Goal: Communication & Community: Answer question/provide support

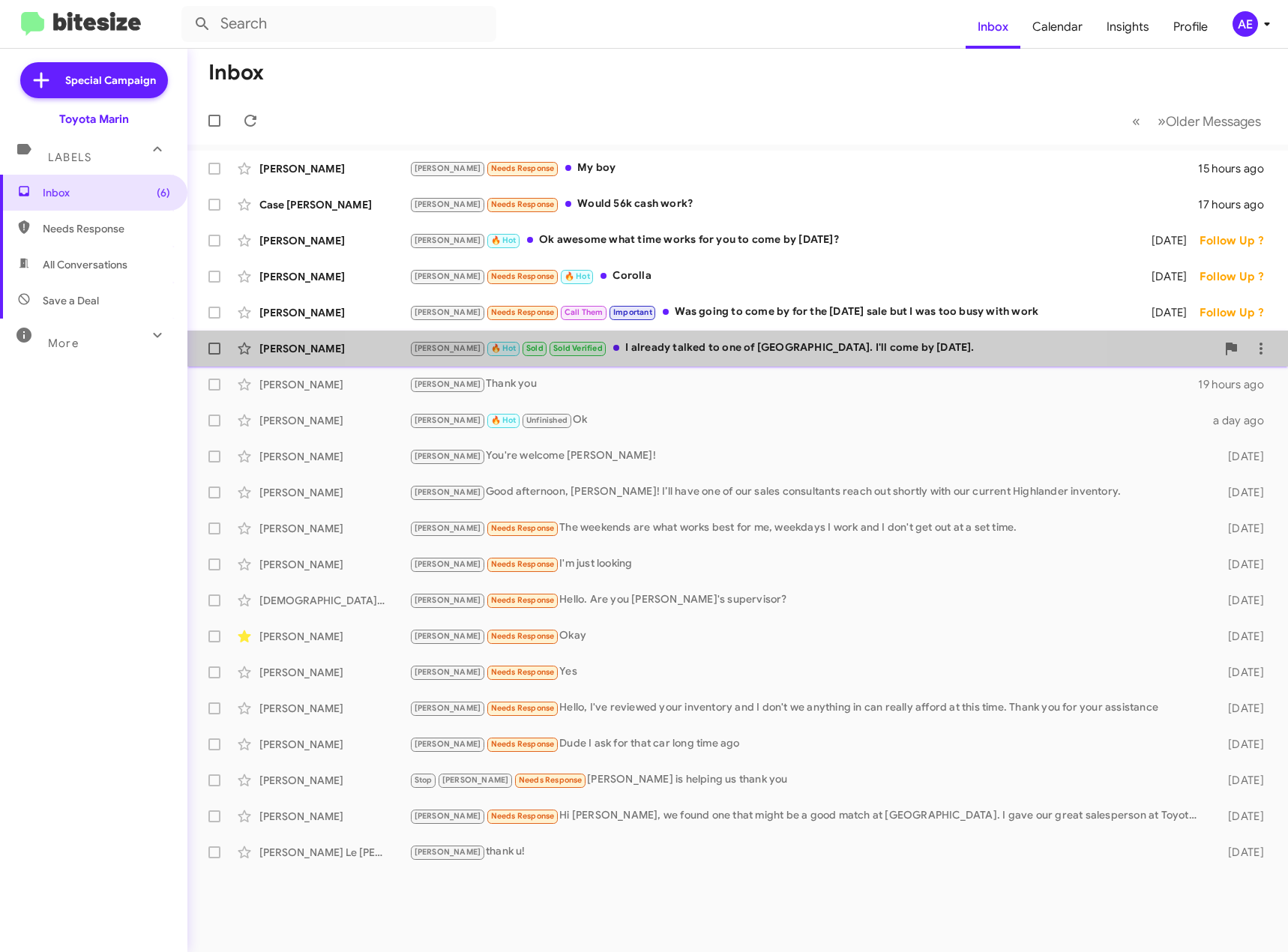
click at [721, 352] on div "[PERSON_NAME] 🔥 Hot Sold Sold Verified I already talked to one of [GEOGRAPHIC_D…" at bounding box center [813, 348] width 807 height 17
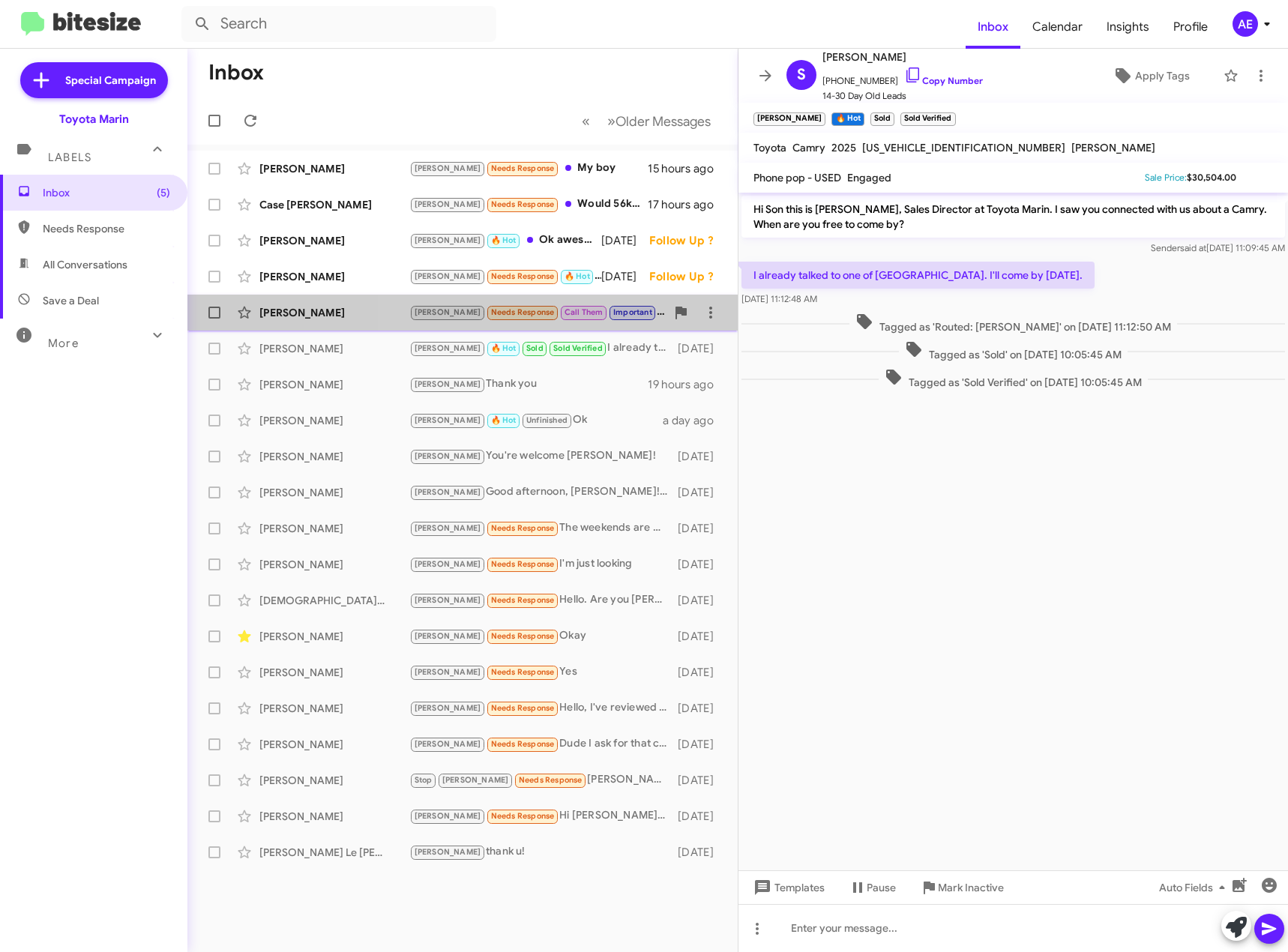
click at [646, 317] on div "[PERSON_NAME] Needs Response Call Them Important Was going to come by for the […" at bounding box center [537, 312] width 256 height 17
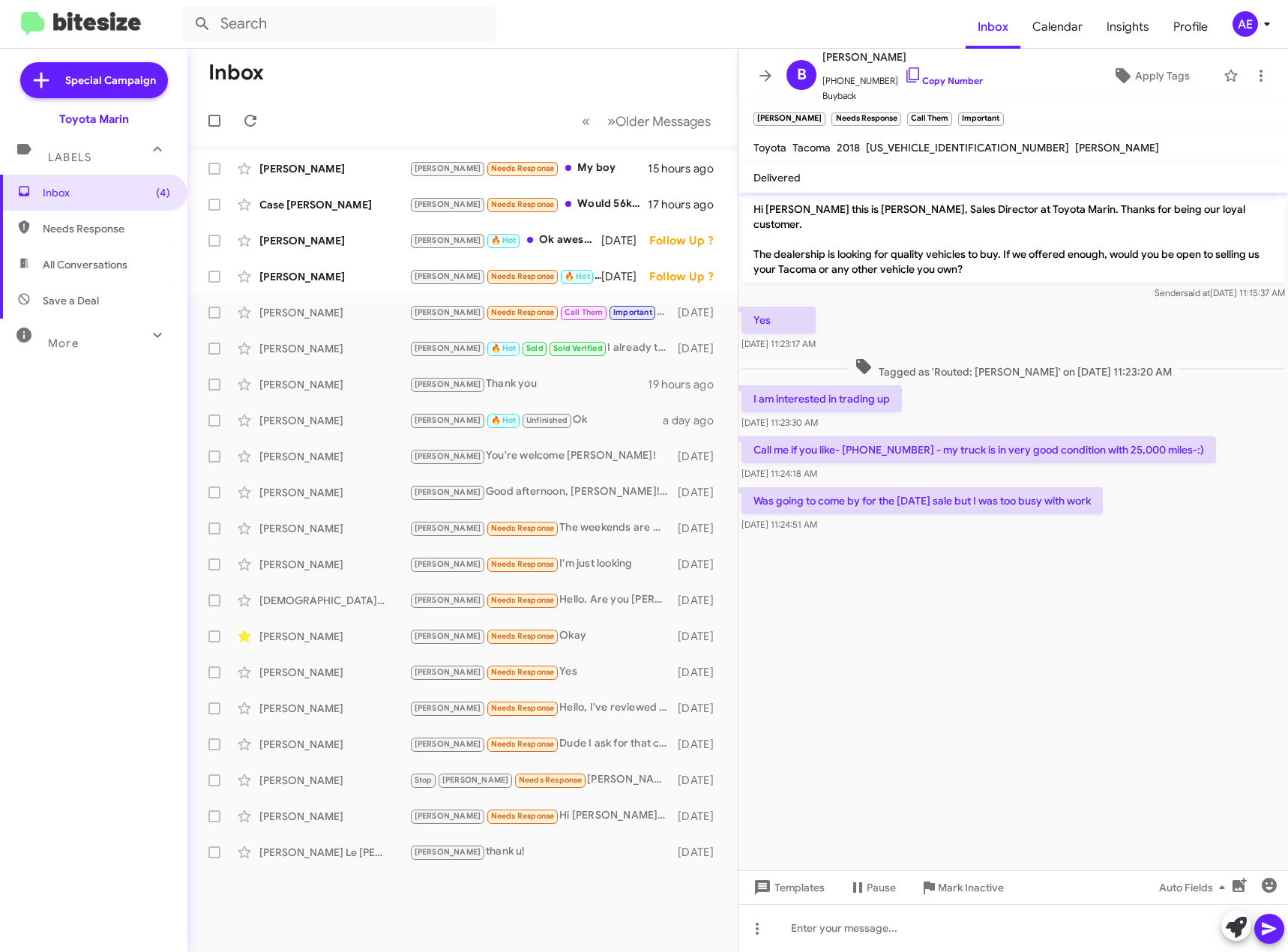
click at [925, 535] on div at bounding box center [1013, 546] width 550 height 22
drag, startPoint x: 897, startPoint y: 75, endPoint x: 878, endPoint y: 97, distance: 29.1
click at [904, 75] on icon at bounding box center [912, 74] width 18 height 18
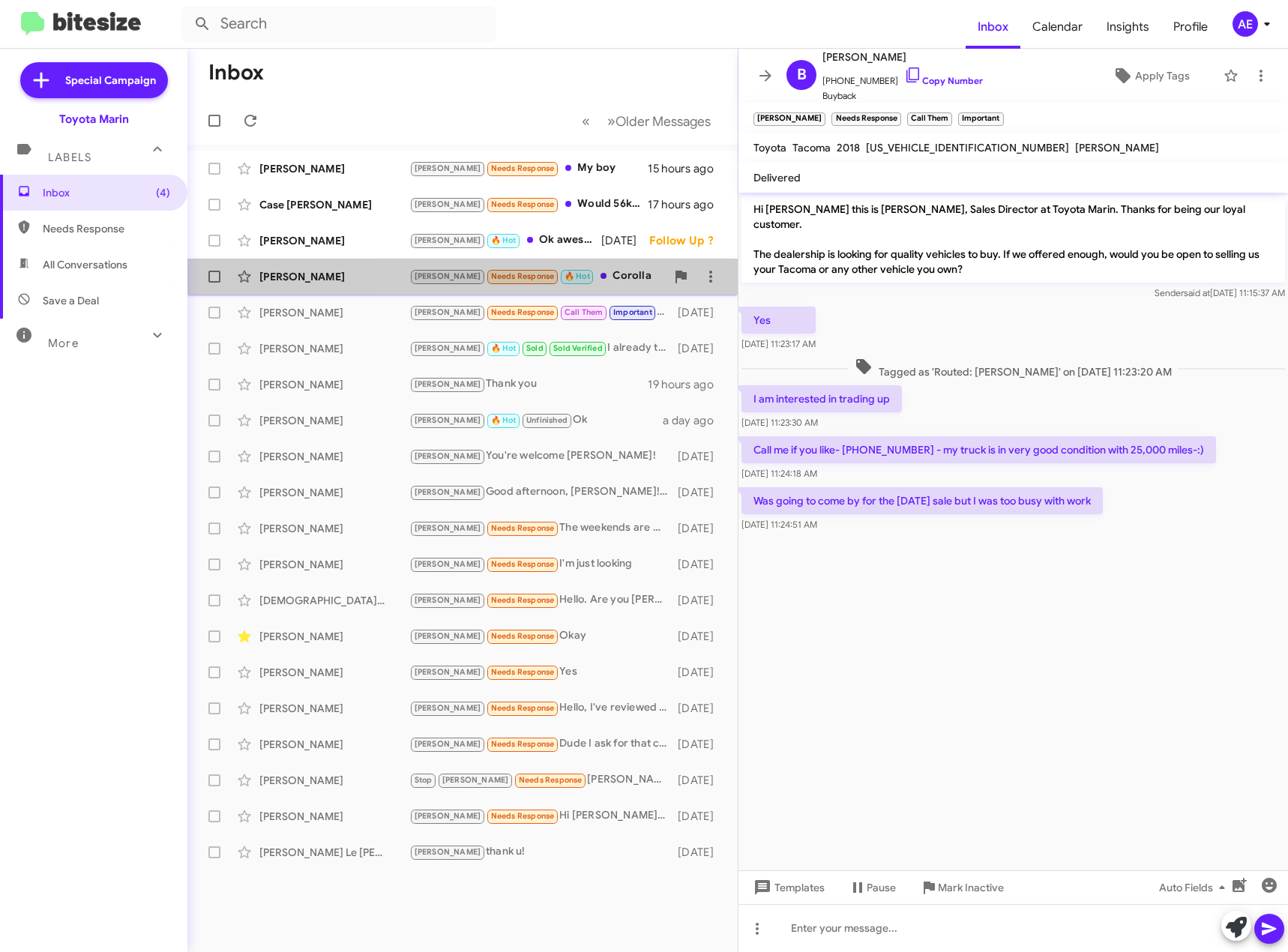
click at [616, 281] on div "[PERSON_NAME] Needs Response 🔥 Hot Corolla" at bounding box center [537, 276] width 256 height 17
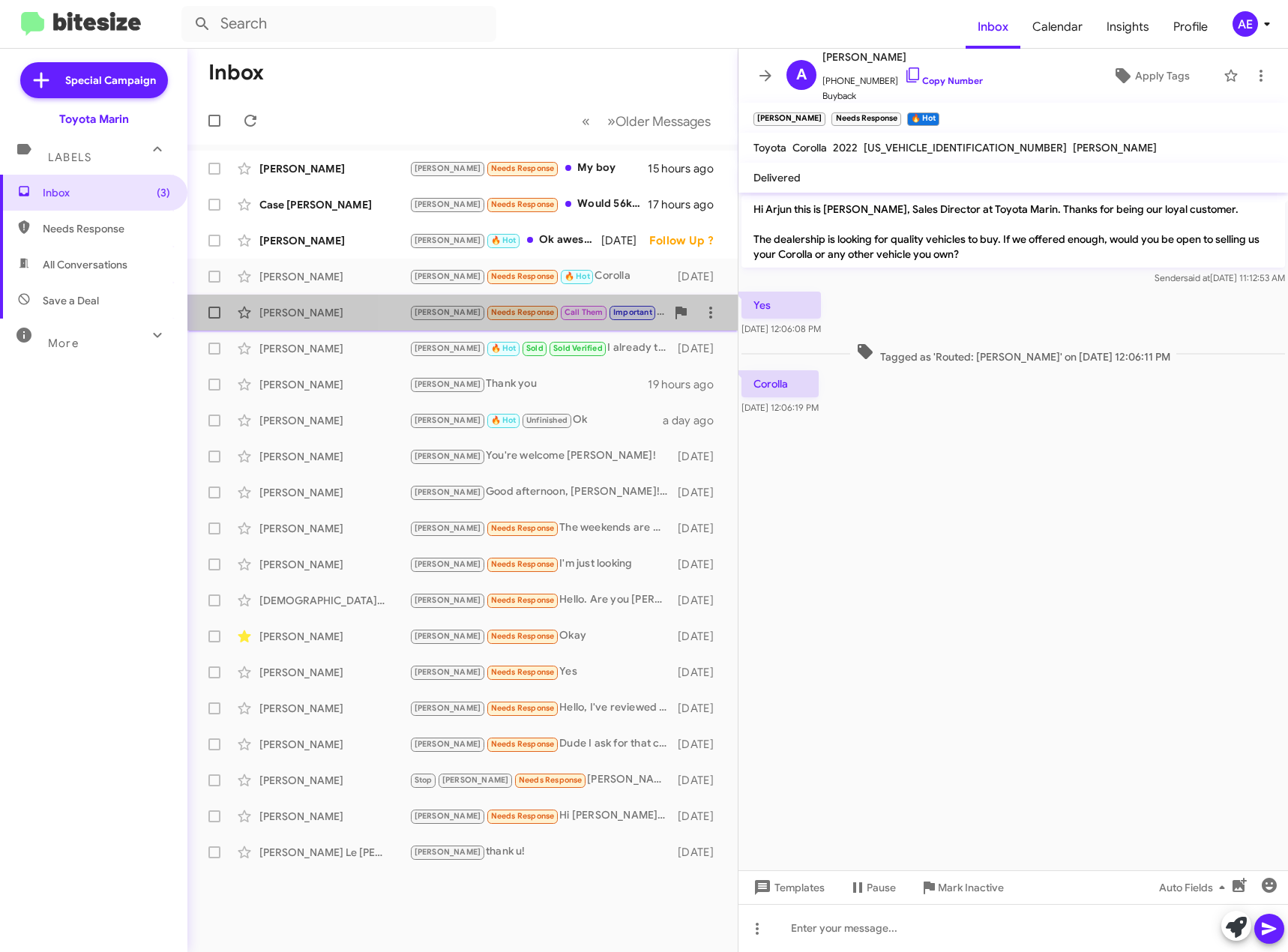
click at [628, 319] on div "[PERSON_NAME] Needs Response Call Them Important Was going to come by for the […" at bounding box center [537, 312] width 256 height 17
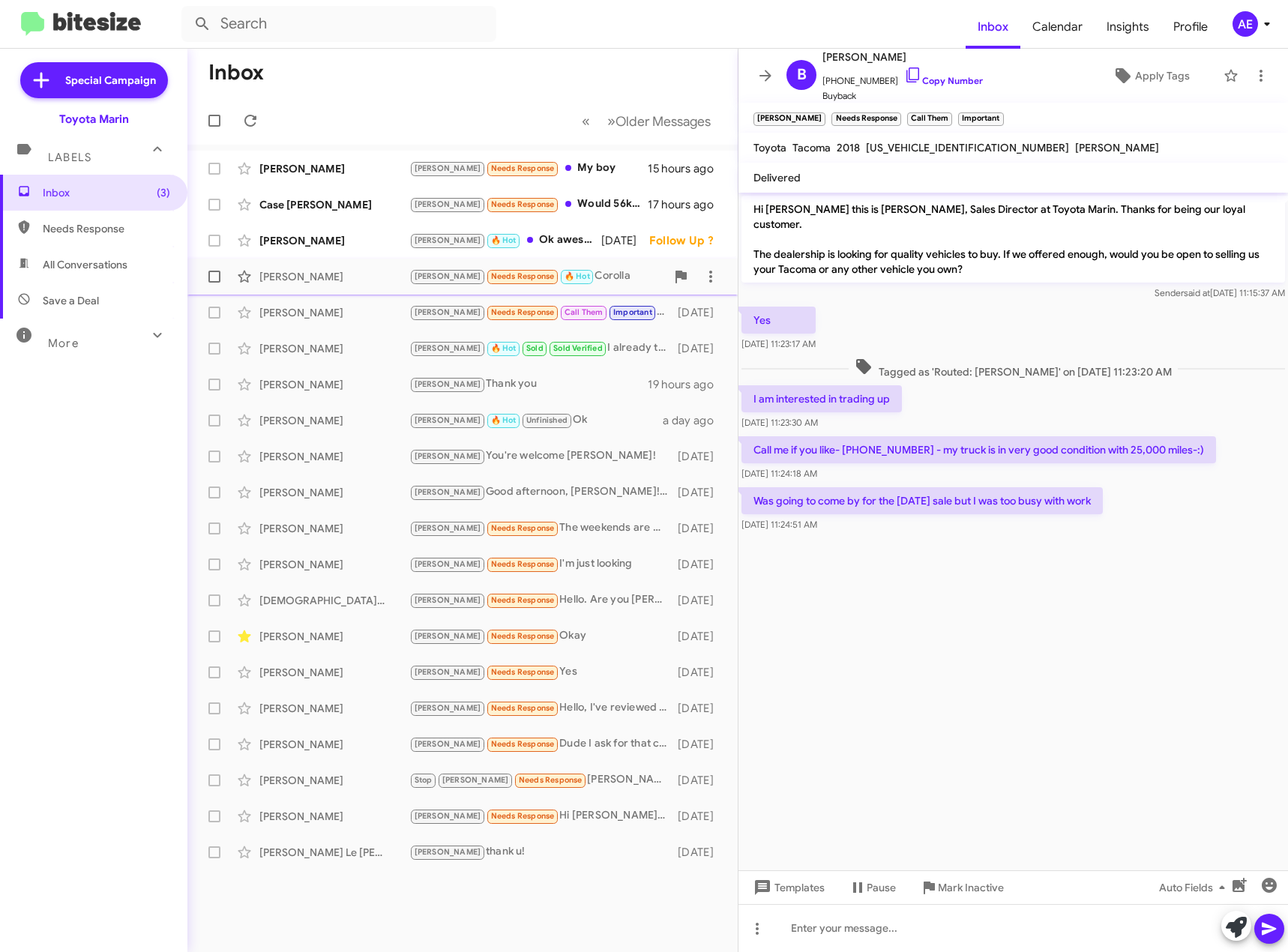
click at [595, 281] on div "[PERSON_NAME] Needs Response 🔥 Hot Corolla" at bounding box center [537, 276] width 256 height 17
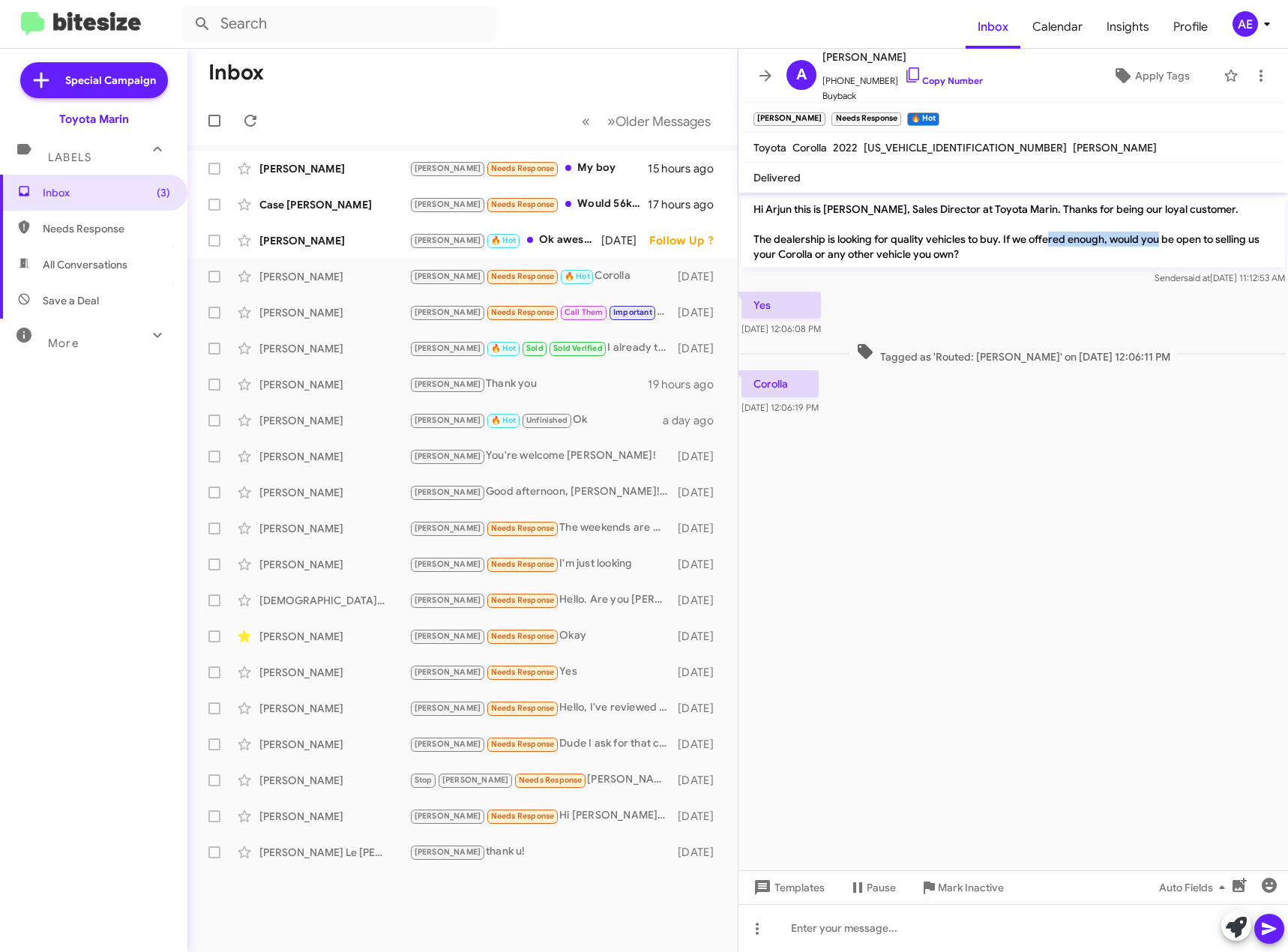
drag, startPoint x: 1053, startPoint y: 243, endPoint x: 1163, endPoint y: 243, distance: 110.0
click at [1163, 243] on p "Hi Arjun this is [PERSON_NAME], Sales Director at Toyota Marin. Thanks for bein…" at bounding box center [1013, 231] width 544 height 72
click at [935, 421] on div at bounding box center [1013, 426] width 550 height 15
click at [904, 80] on icon at bounding box center [912, 74] width 18 height 18
click at [542, 240] on div "[PERSON_NAME] 🔥 Hot Ok awesome what time works for you to come by [DATE]?" at bounding box center [537, 240] width 256 height 17
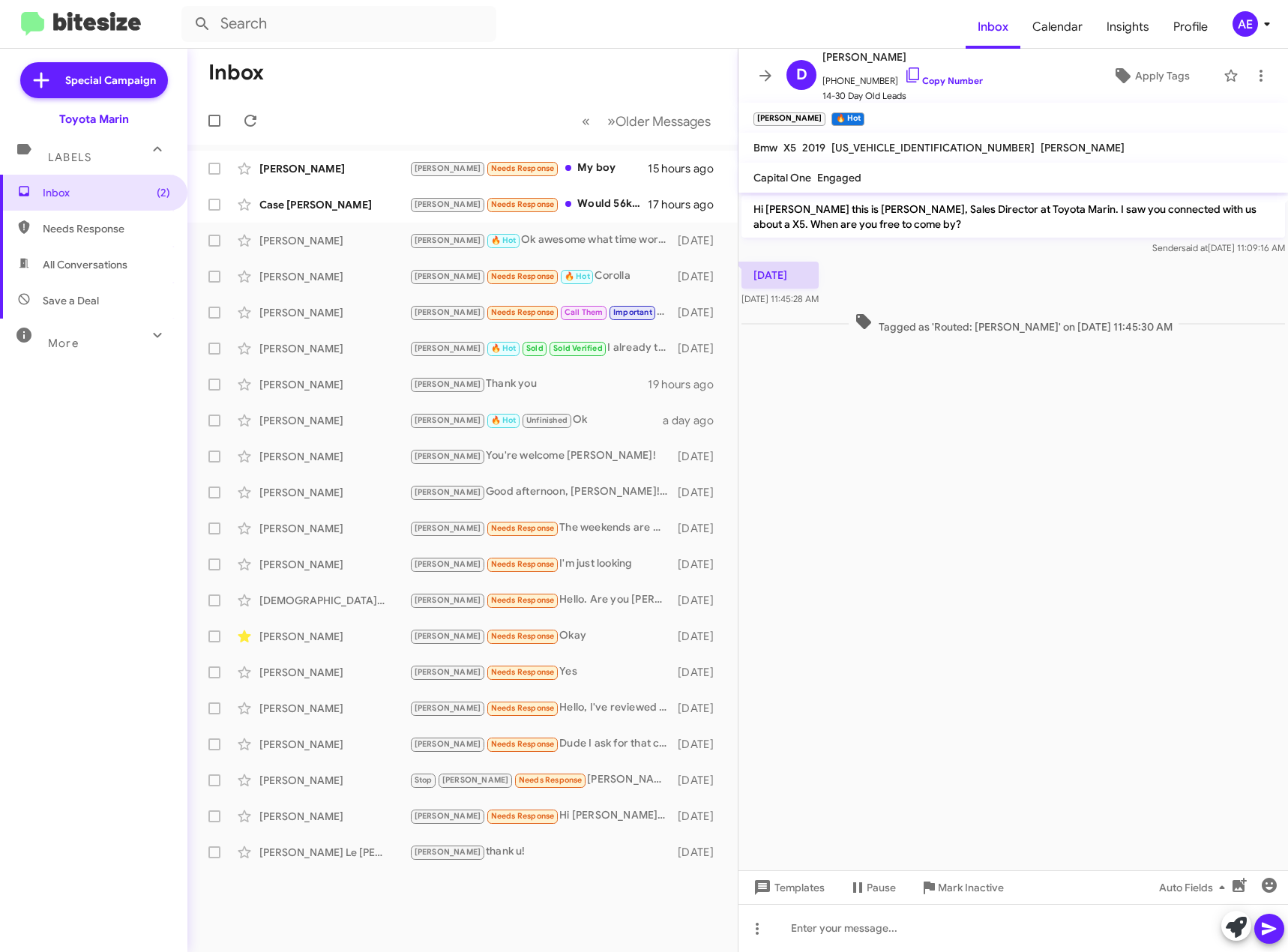
click at [926, 428] on cdk-virtual-scroll-viewport "Hi [PERSON_NAME] this is [PERSON_NAME], Sales Director at Toyota Marin. I saw y…" at bounding box center [1013, 531] width 550 height 678
click at [909, 401] on cdk-virtual-scroll-viewport "Hi [PERSON_NAME] this is [PERSON_NAME], Sales Director at Toyota Marin. I saw y…" at bounding box center [1013, 531] width 550 height 678
click at [911, 277] on div "[DATE] [DATE] 11:45:28 AM" at bounding box center [1013, 284] width 550 height 51
click at [904, 79] on icon at bounding box center [912, 74] width 18 height 18
click at [557, 209] on div "[PERSON_NAME] Needs Response Would 56k cash work?" at bounding box center [537, 204] width 256 height 17
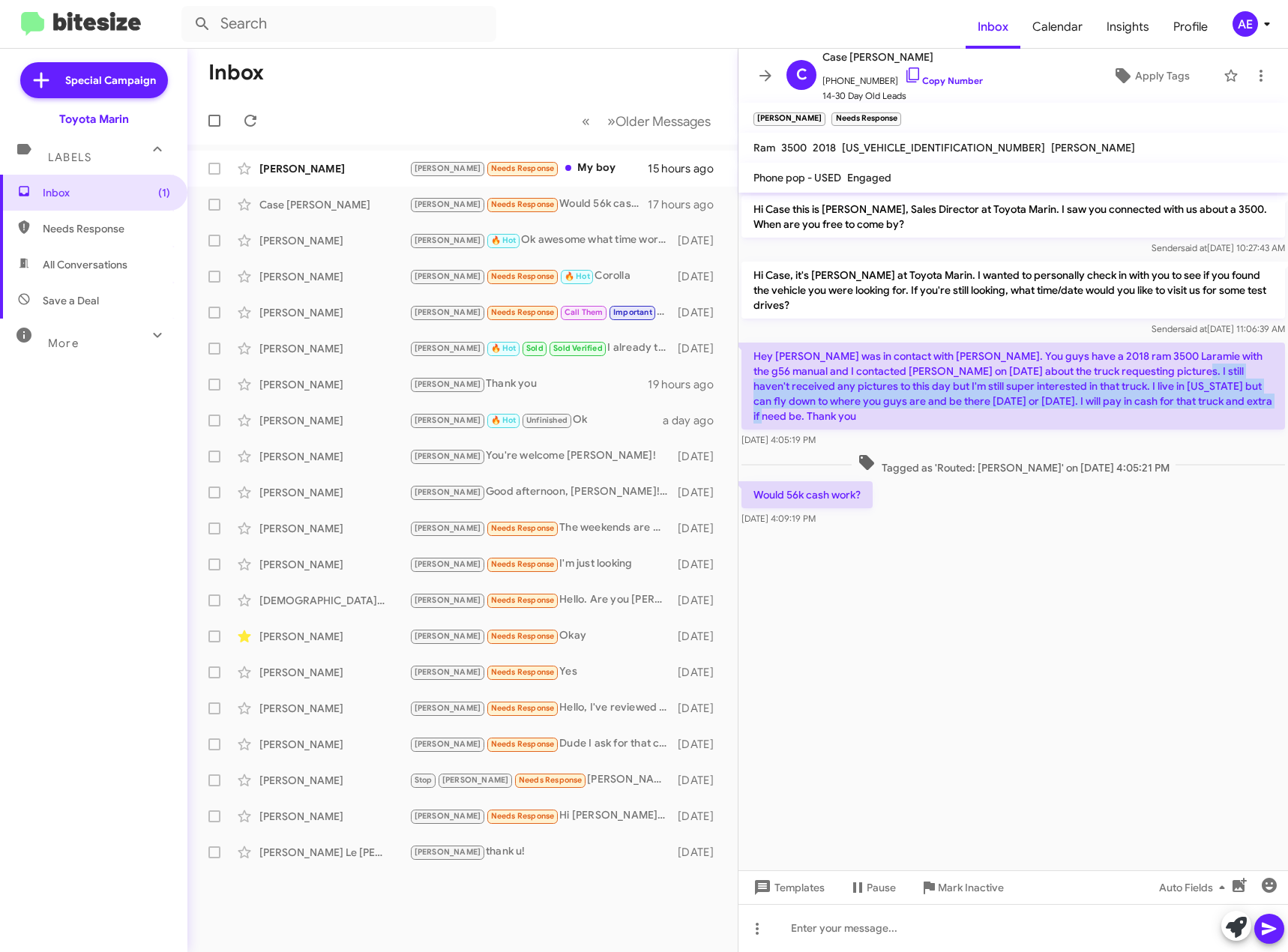
drag, startPoint x: 1160, startPoint y: 369, endPoint x: 1230, endPoint y: 402, distance: 77.4
click at [1230, 402] on p "Hey [PERSON_NAME] was in contact with [PERSON_NAME]. You guys have a 2018 ram 3…" at bounding box center [1013, 386] width 544 height 87
click at [1113, 405] on p "Hey [PERSON_NAME] was in contact with [PERSON_NAME]. You guys have a 2018 ram 3…" at bounding box center [1013, 386] width 544 height 87
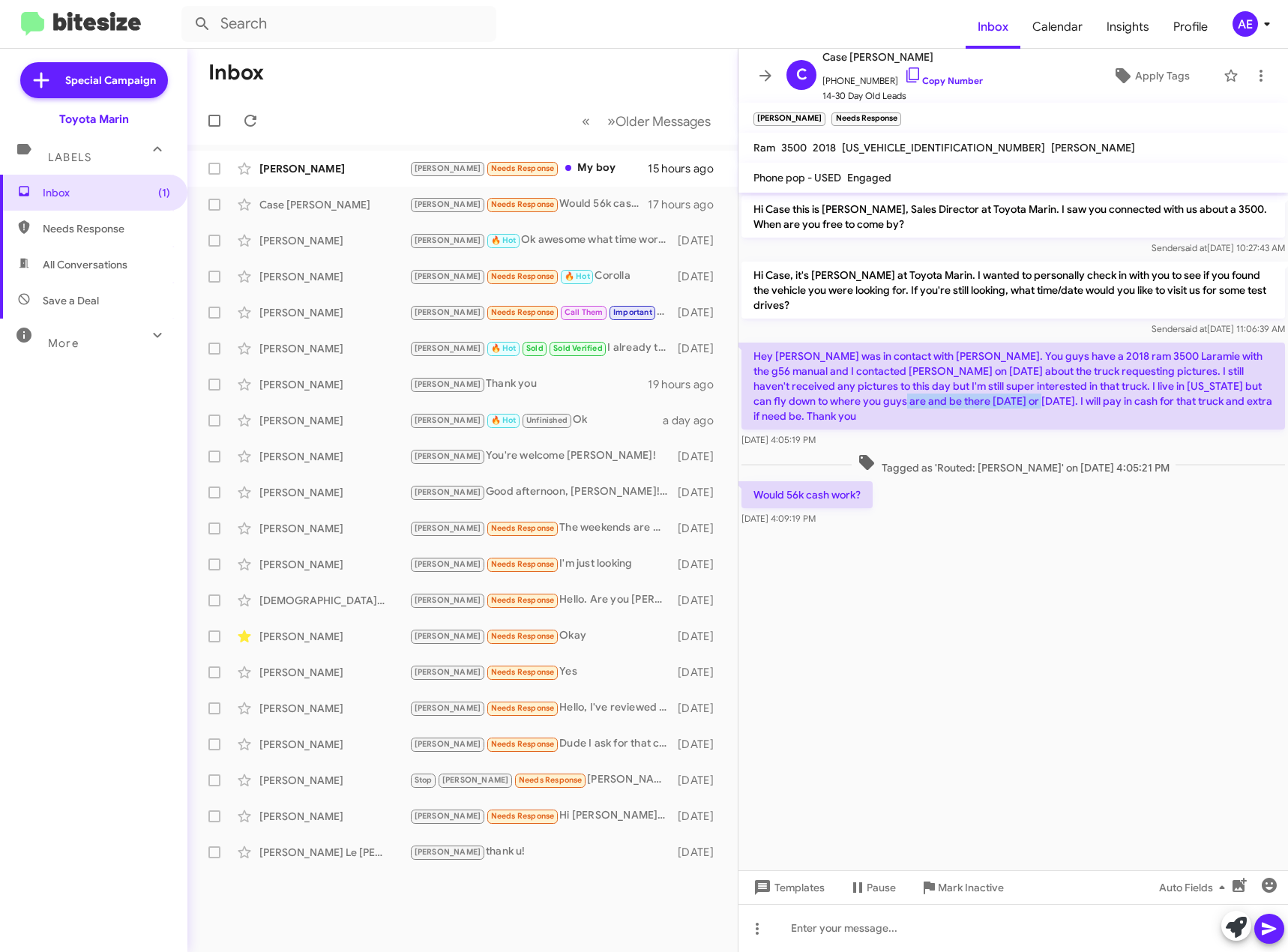
drag, startPoint x: 844, startPoint y: 400, endPoint x: 984, endPoint y: 403, distance: 140.0
click at [984, 403] on p "Hey [PERSON_NAME] was in contact with [PERSON_NAME]. You guys have a 2018 ram 3…" at bounding box center [1013, 386] width 544 height 87
click at [904, 78] on icon at bounding box center [912, 74] width 18 height 18
copy p "ere [DATE] or [DATE]. I w"
click at [554, 168] on div "[PERSON_NAME] Needs Response My boy" at bounding box center [537, 168] width 256 height 17
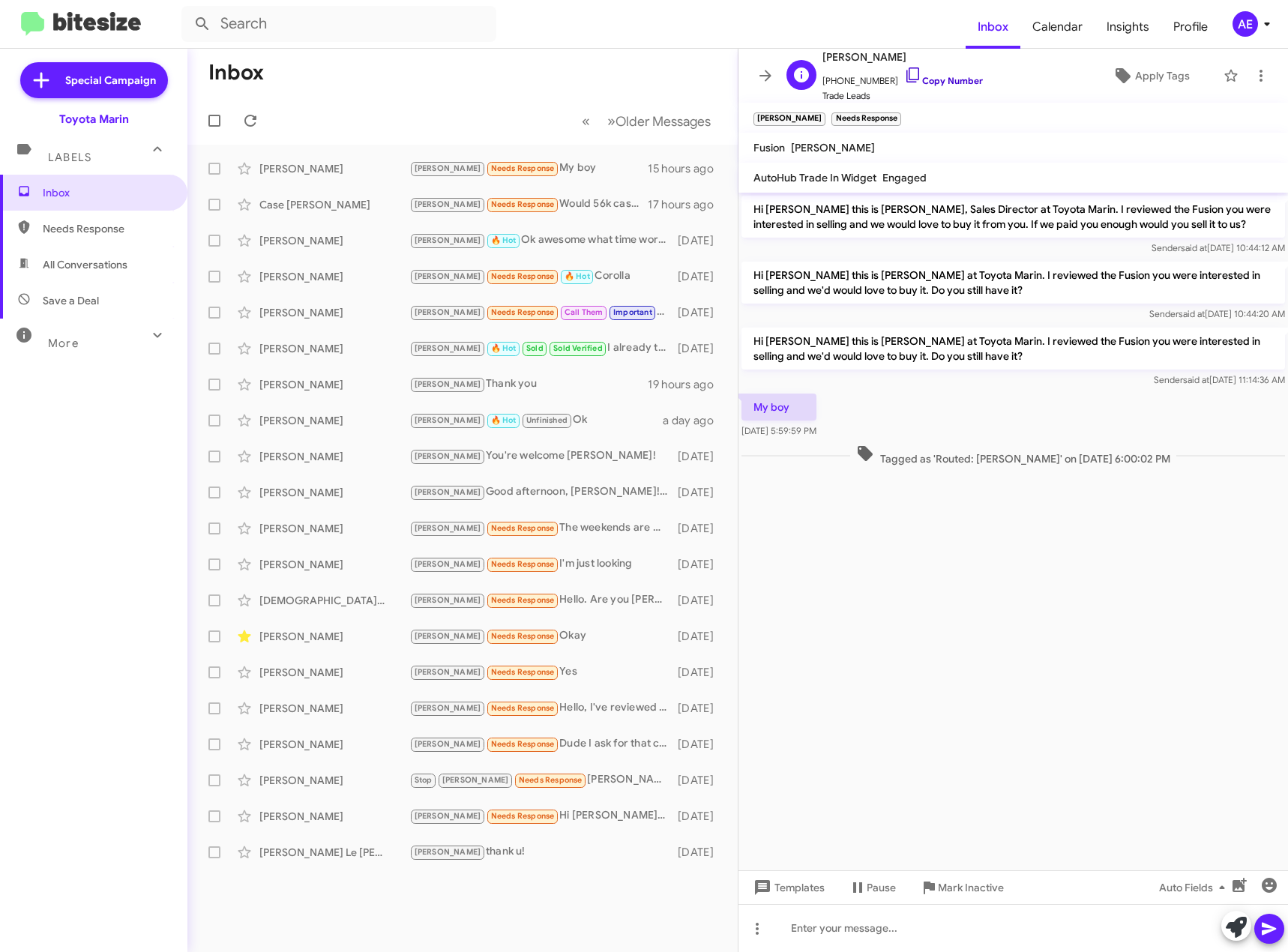
click at [904, 74] on icon at bounding box center [912, 74] width 18 height 18
click at [964, 666] on cdk-virtual-scroll-viewport "Hi [PERSON_NAME] this is [PERSON_NAME], Sales Director at Toyota Marin. I revie…" at bounding box center [1013, 531] width 550 height 678
click at [555, 237] on div "[PERSON_NAME] 🔥 Hot Ok awesome what time works for you to come by [DATE]?" at bounding box center [537, 240] width 256 height 17
